Goal: Find specific page/section: Find specific page/section

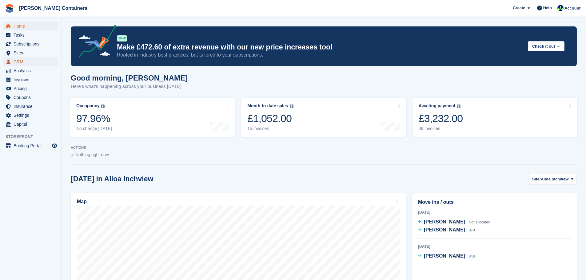
click at [18, 65] on span "CRM" at bounding box center [32, 62] width 37 height 9
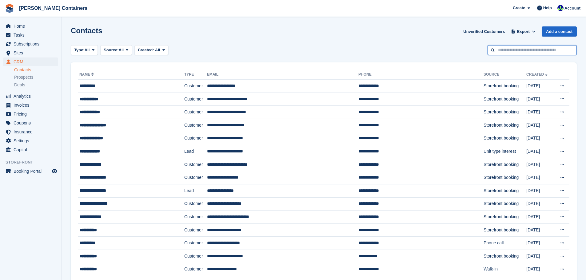
click at [514, 49] on input "text" at bounding box center [532, 50] width 89 height 10
click at [33, 53] on span "Sites" at bounding box center [32, 53] width 37 height 9
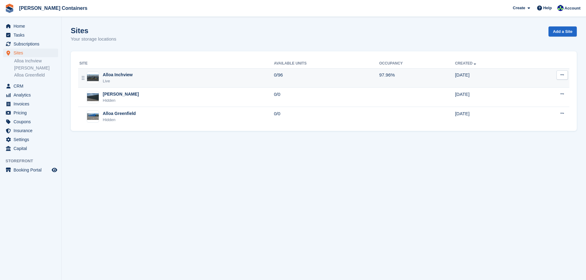
click at [143, 78] on div "Alloa Inchview Live" at bounding box center [176, 78] width 194 height 13
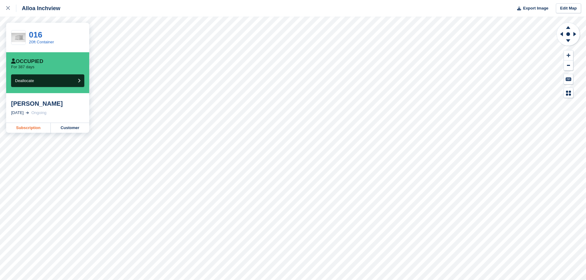
click at [28, 125] on link "Subscription" at bounding box center [28, 128] width 45 height 10
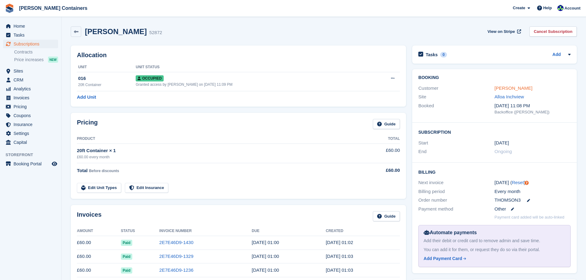
click at [526, 90] on link "Robin Thomson" at bounding box center [514, 88] width 38 height 5
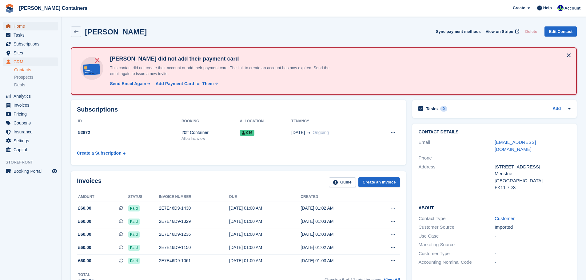
click at [18, 26] on span "Home" at bounding box center [32, 26] width 37 height 9
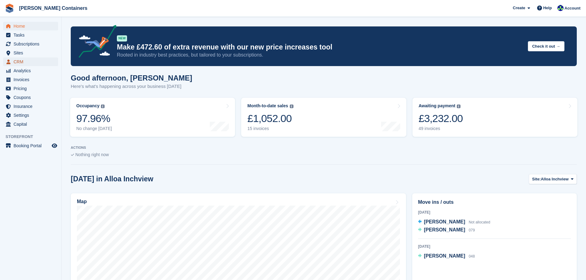
click at [17, 61] on span "CRM" at bounding box center [32, 62] width 37 height 9
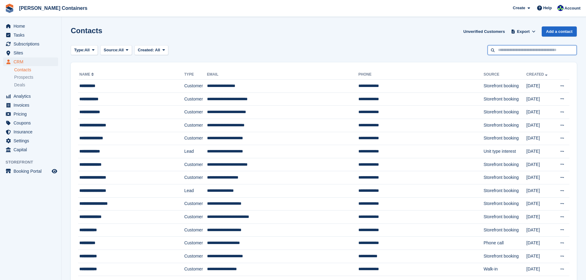
click at [506, 49] on input "text" at bounding box center [532, 50] width 89 height 10
type input "*"
type input "*****"
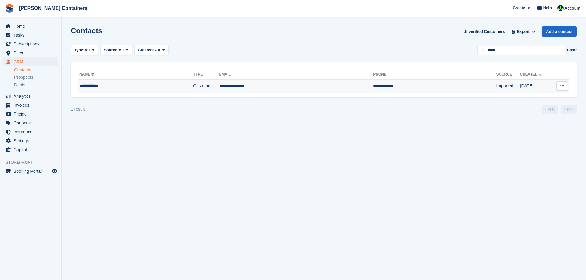
click at [235, 83] on td "**********" at bounding box center [296, 86] width 154 height 13
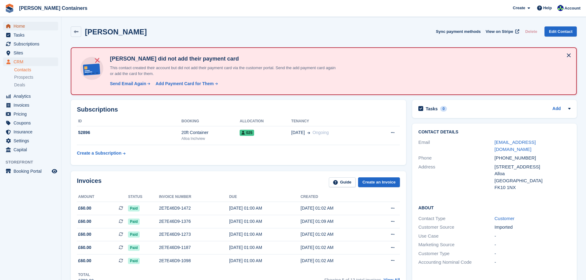
click at [19, 24] on span "Home" at bounding box center [32, 26] width 37 height 9
